Goal: Find specific page/section: Find specific page/section

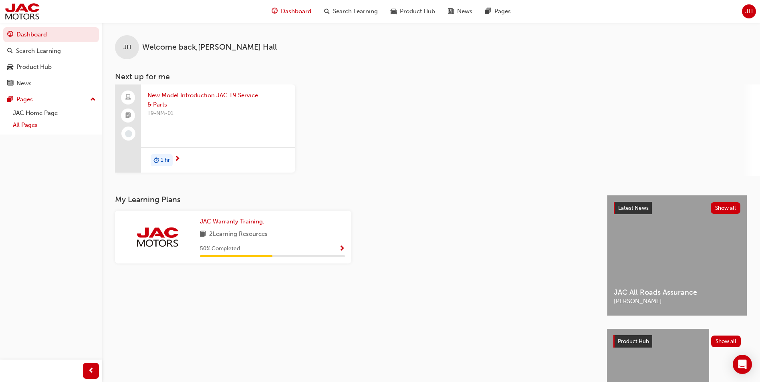
drag, startPoint x: 25, startPoint y: 126, endPoint x: 44, endPoint y: 123, distance: 19.4
click at [25, 126] on link "All Pages" at bounding box center [54, 125] width 89 height 12
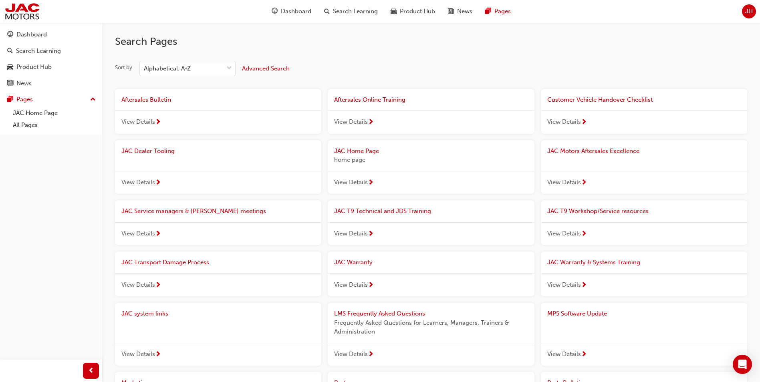
click at [577, 212] on span "JAC T9 Workshop/Service resources" at bounding box center [597, 211] width 101 height 7
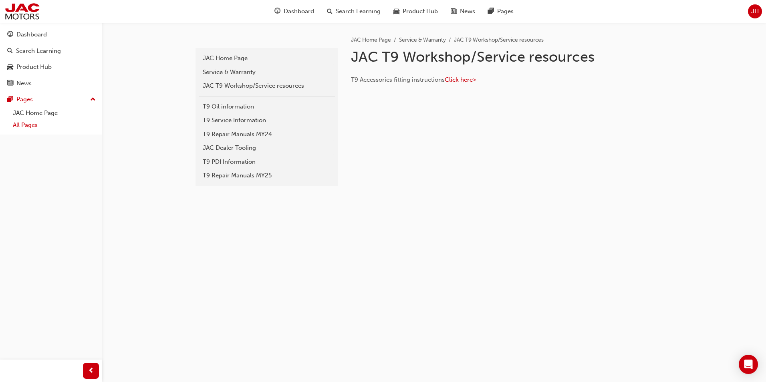
click at [35, 126] on link "All Pages" at bounding box center [54, 125] width 89 height 12
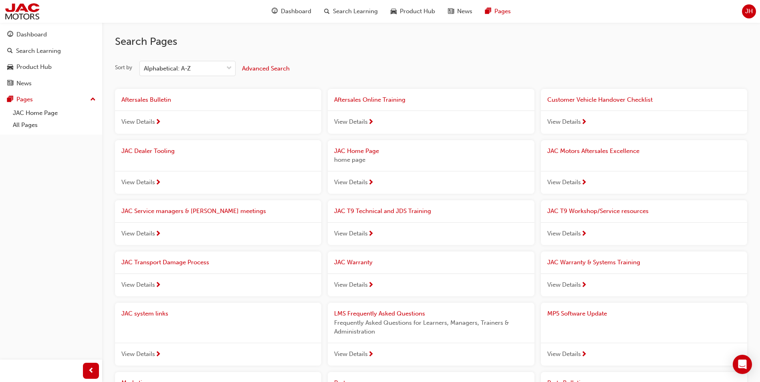
click at [352, 209] on span "JAC T9 Technical and JDS Training" at bounding box center [382, 211] width 97 height 7
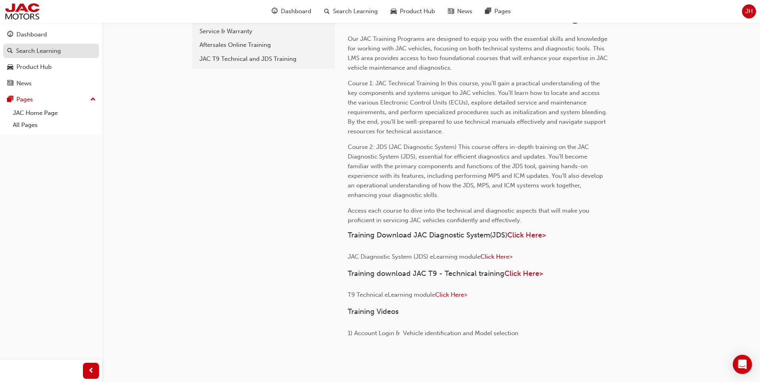
scroll to position [40, 0]
click at [47, 34] on div "Dashboard" at bounding box center [51, 35] width 88 height 10
